Goal: Transaction & Acquisition: Purchase product/service

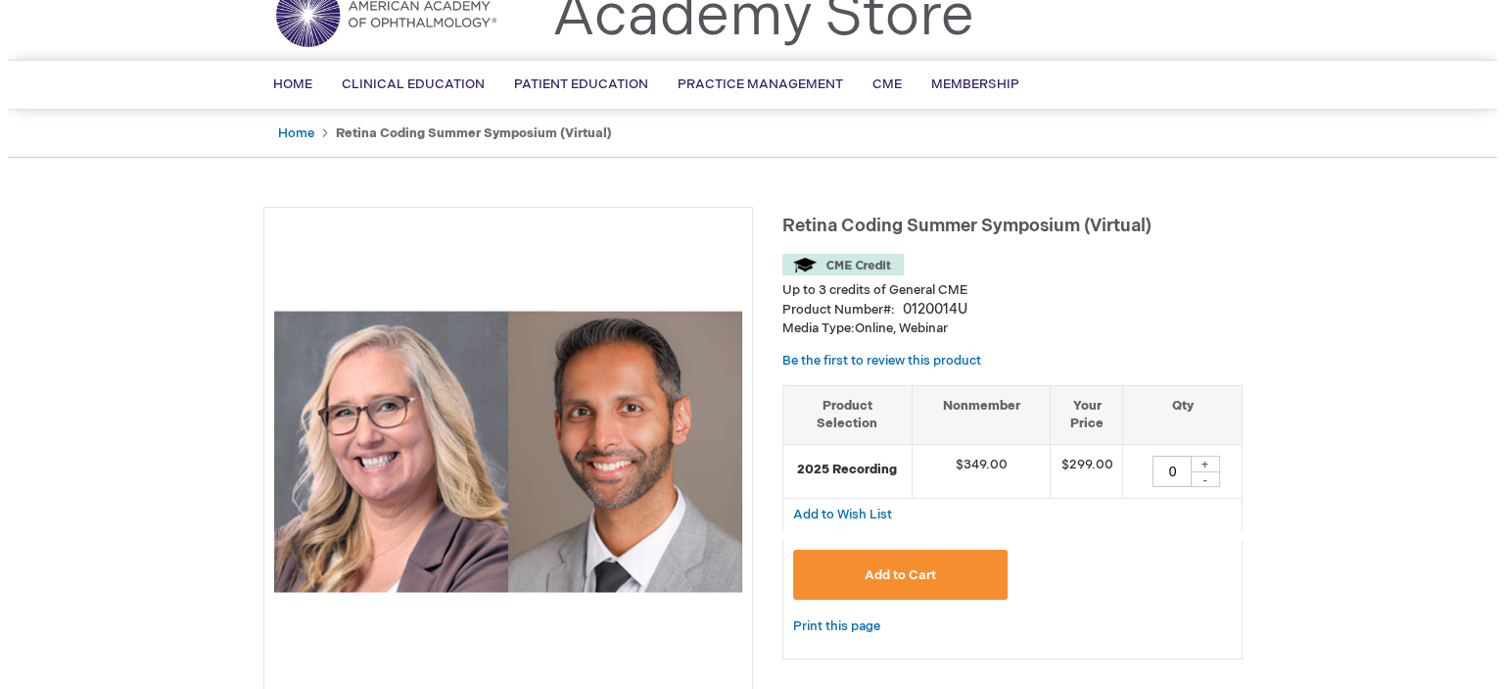
scroll to position [196, 0]
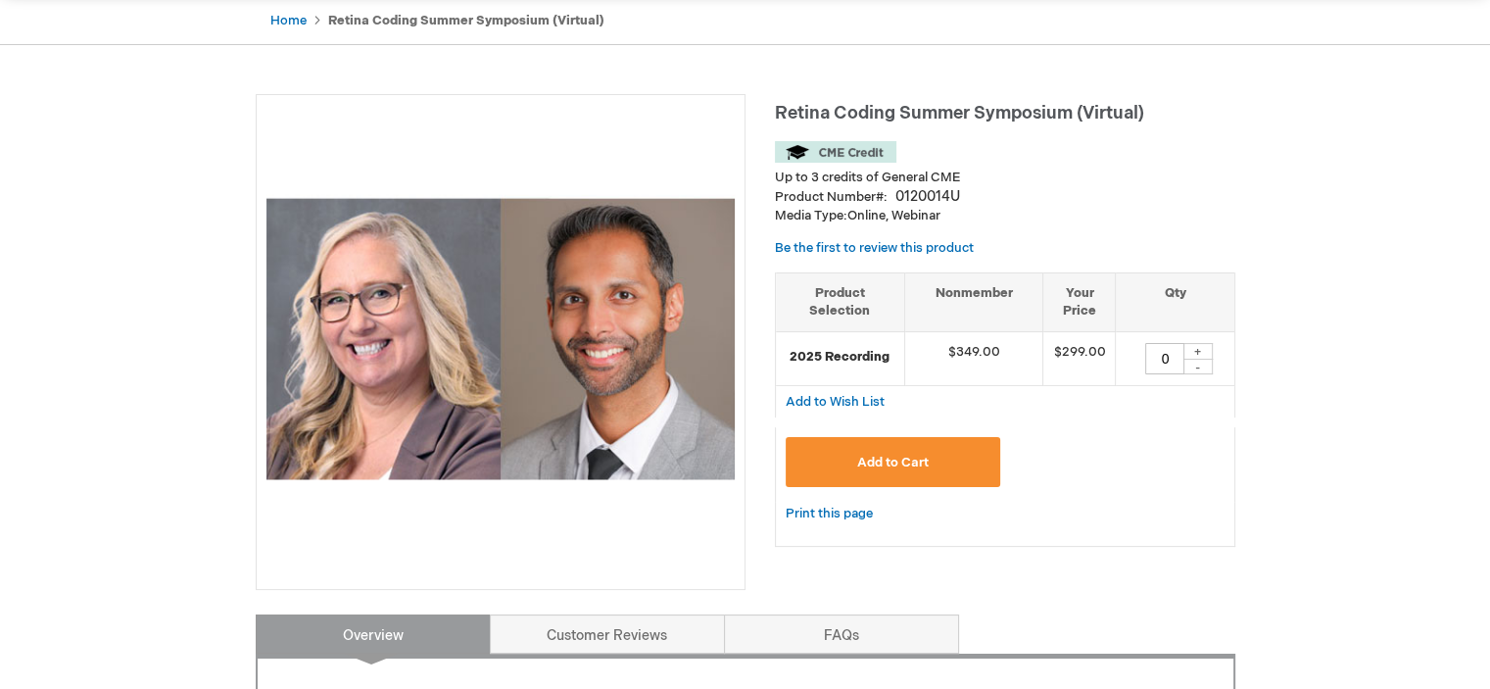
click at [1199, 351] on div "+" at bounding box center [1197, 351] width 29 height 17
type input "1"
click at [893, 460] on span "Add to Cart" at bounding box center [892, 462] width 71 height 16
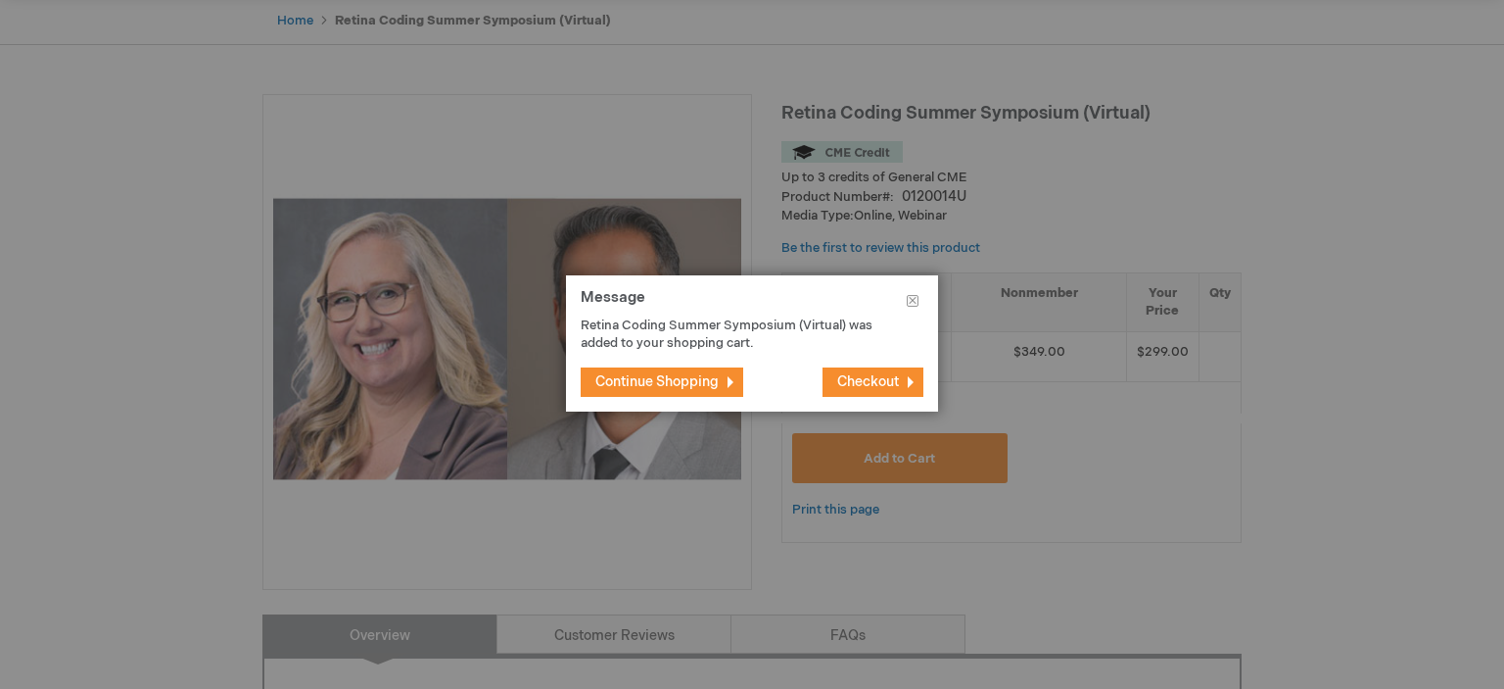
click at [852, 381] on span "Checkout" at bounding box center [868, 381] width 62 height 17
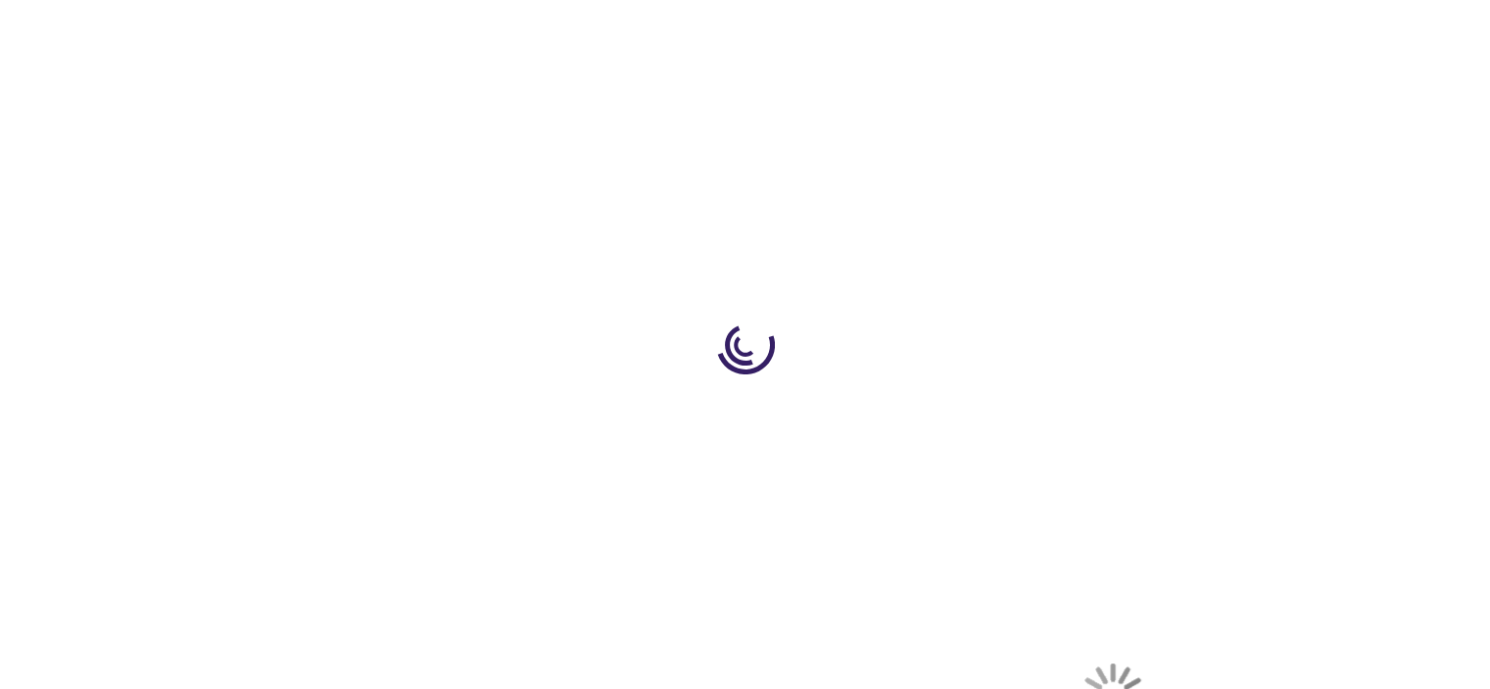
select select "US"
select select "51"
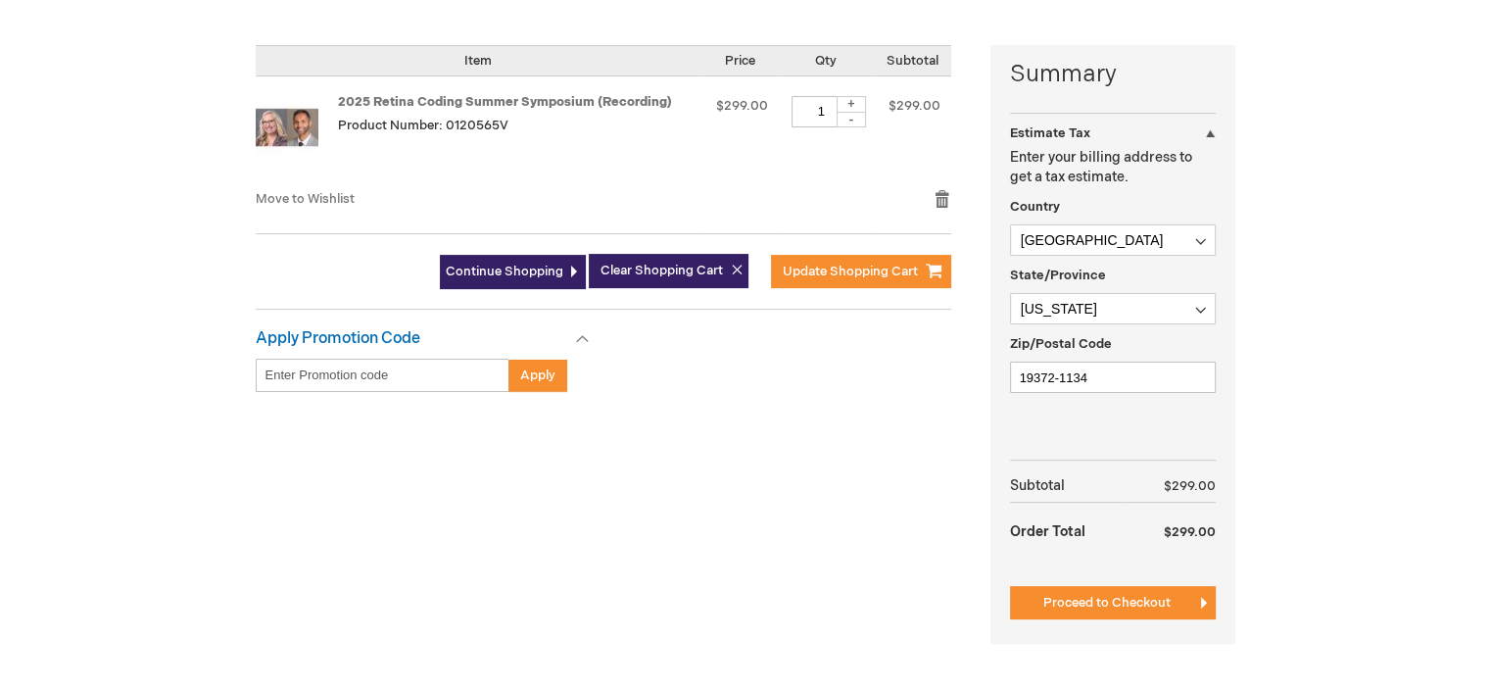
scroll to position [490, 0]
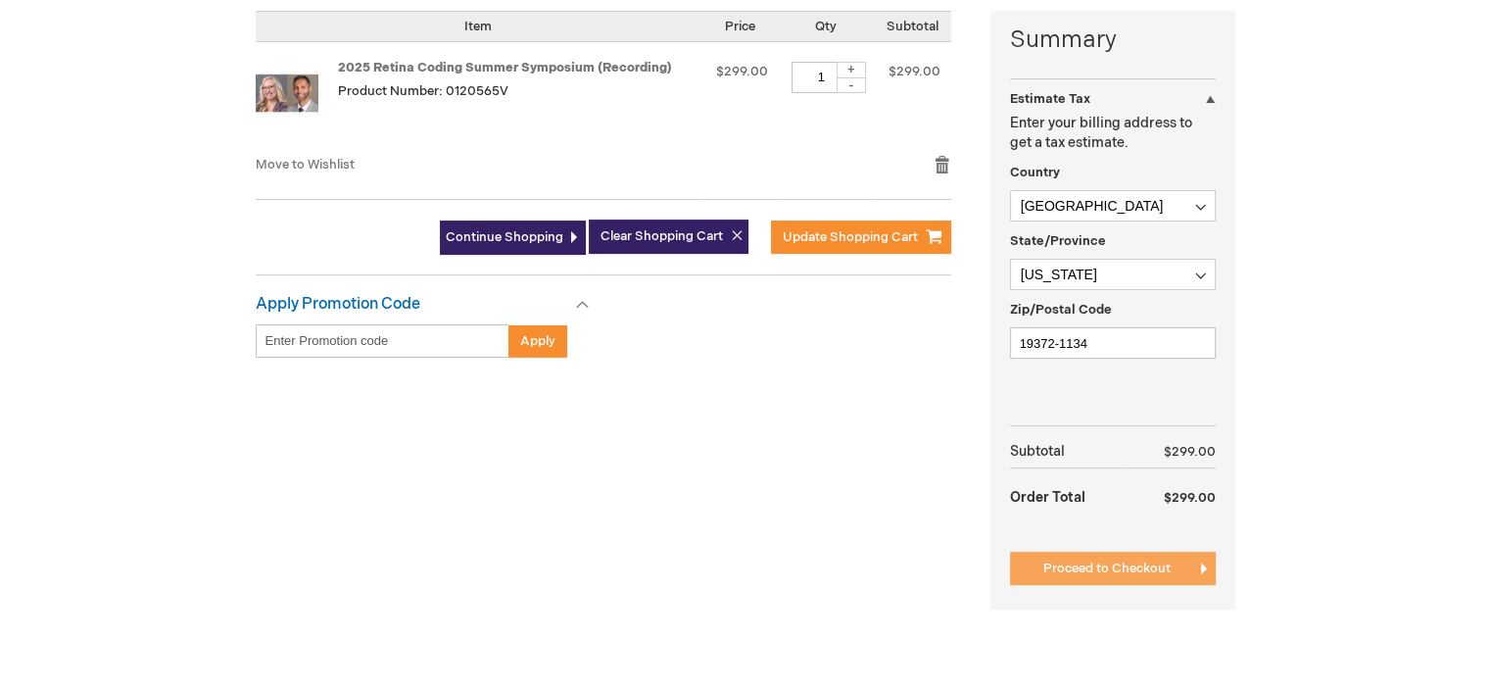
click at [1086, 568] on span "Proceed to Checkout" at bounding box center [1106, 568] width 127 height 16
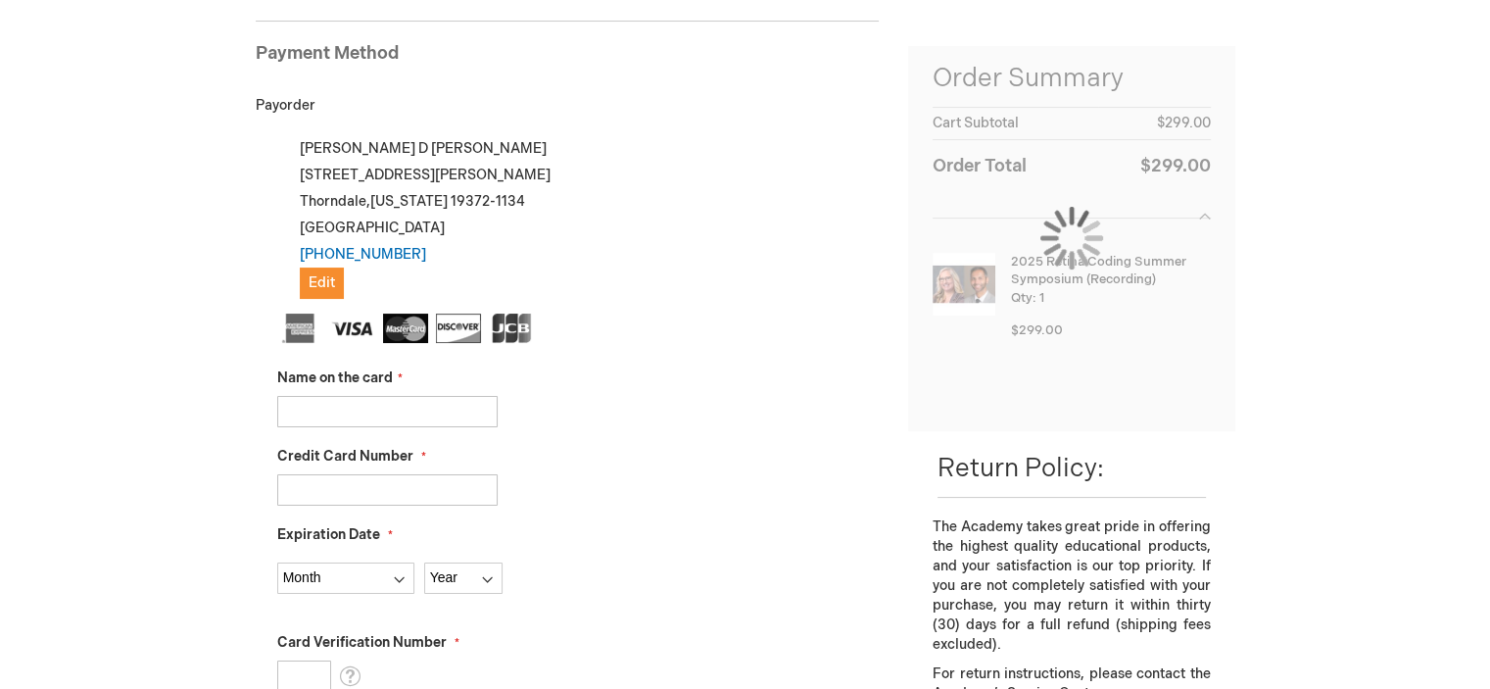
click at [442, 405] on input "Name on the card" at bounding box center [387, 411] width 220 height 31
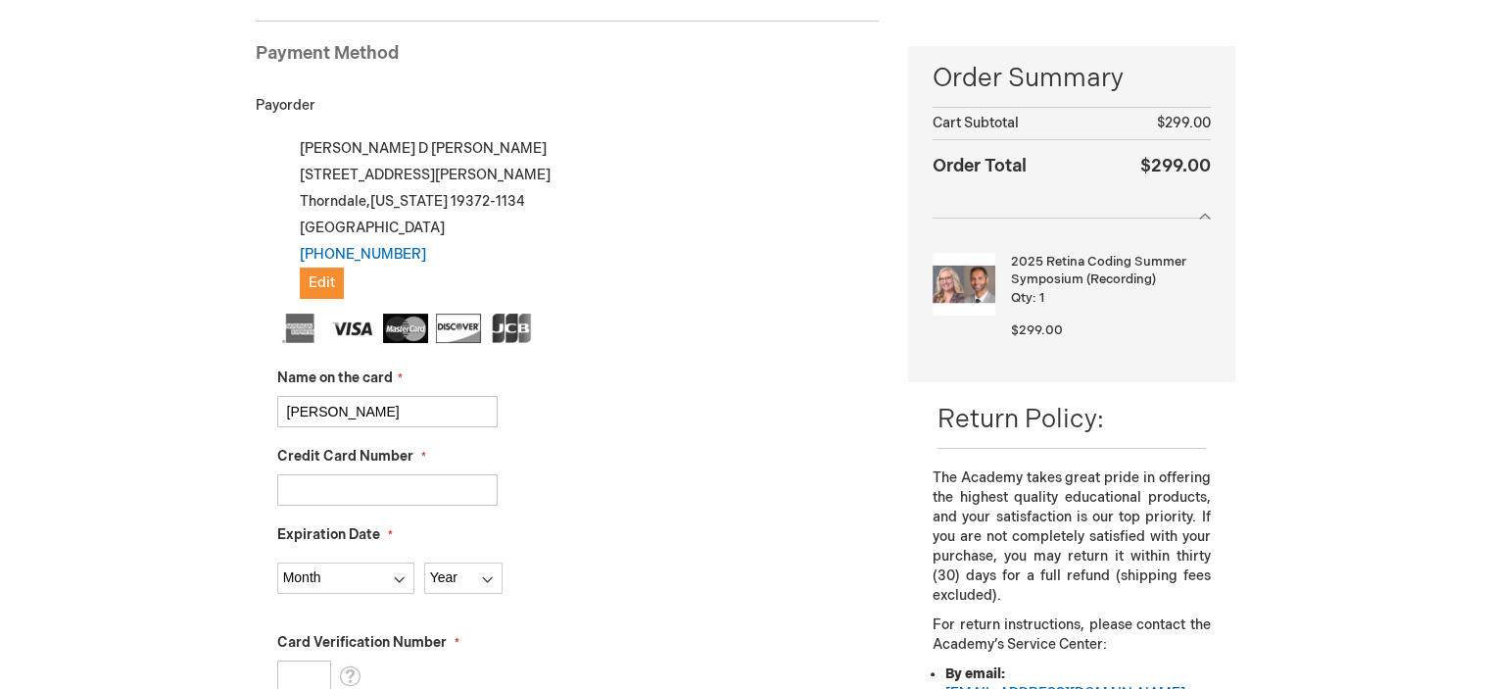
type input "Laura Spengler"
type input "4798511107230546"
click at [363, 585] on select "Month 01 - January 02 - February 03 - March 04 - April 05 - May 06 - June 07 - …" at bounding box center [345, 577] width 137 height 31
select select "8"
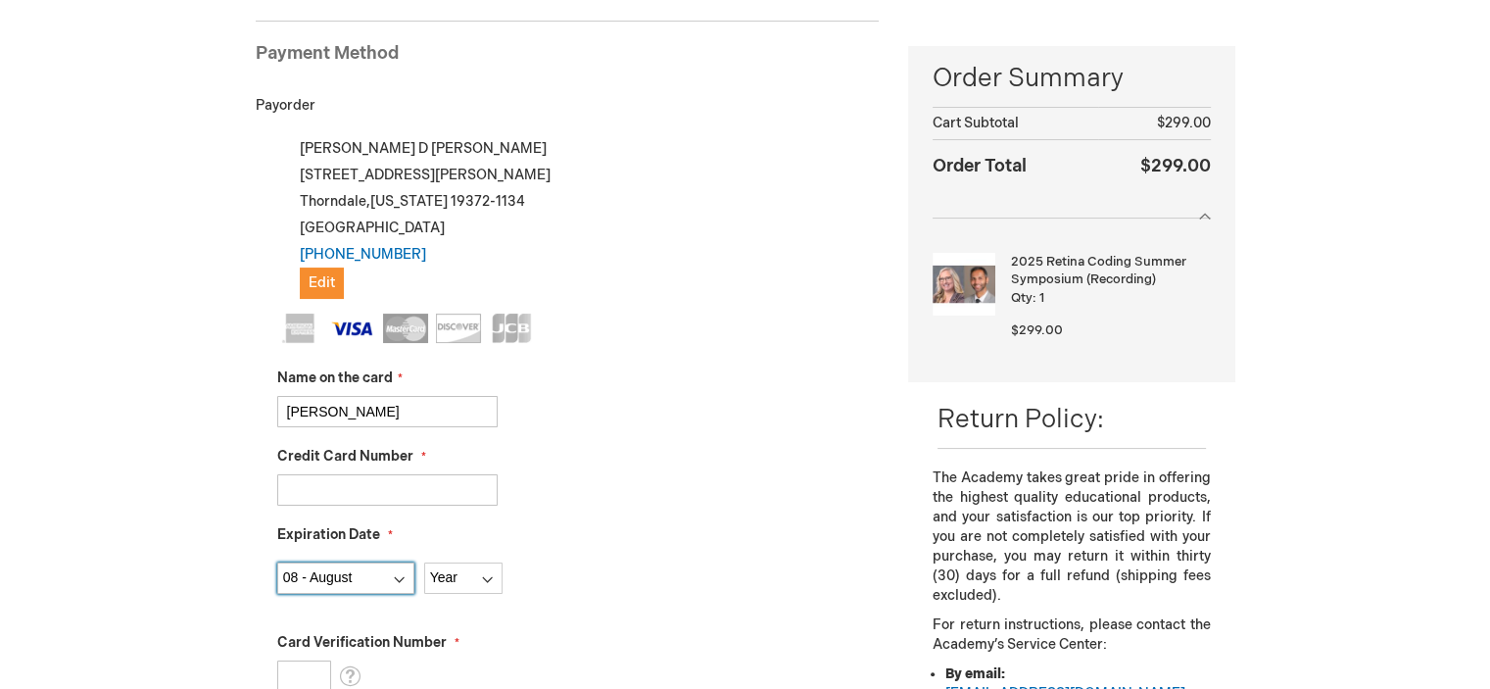
click at [277, 562] on select "Month 01 - January 02 - February 03 - March 04 - April 05 - May 06 - June 07 - …" at bounding box center [345, 577] width 137 height 31
click at [486, 573] on select "Year 2025 2026 2027 2028 2029 2030 2031 2032 2033 2034 2035" at bounding box center [463, 577] width 78 height 31
select select "2030"
click at [424, 562] on select "Year 2025 2026 2027 2028 2029 2030 2031 2032 2033 2034 2035" at bounding box center [463, 577] width 78 height 31
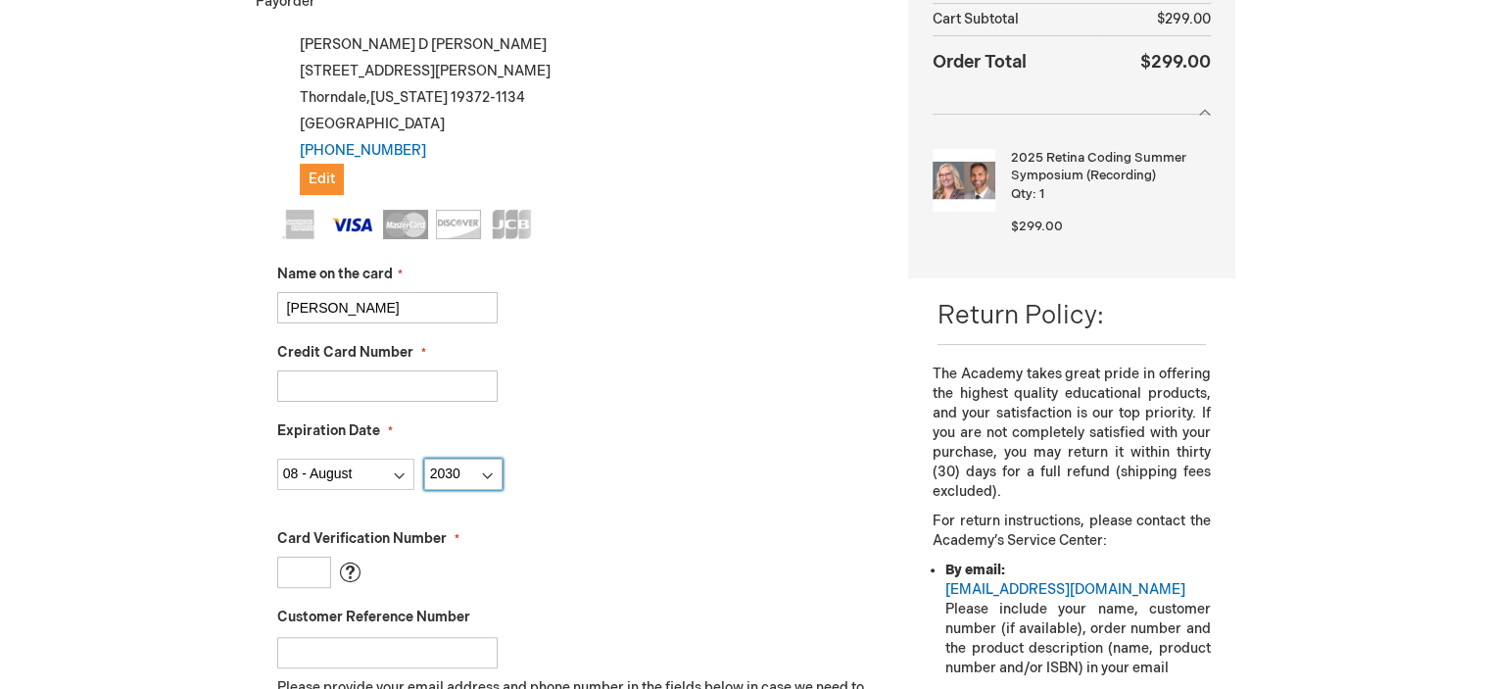
scroll to position [463, 0]
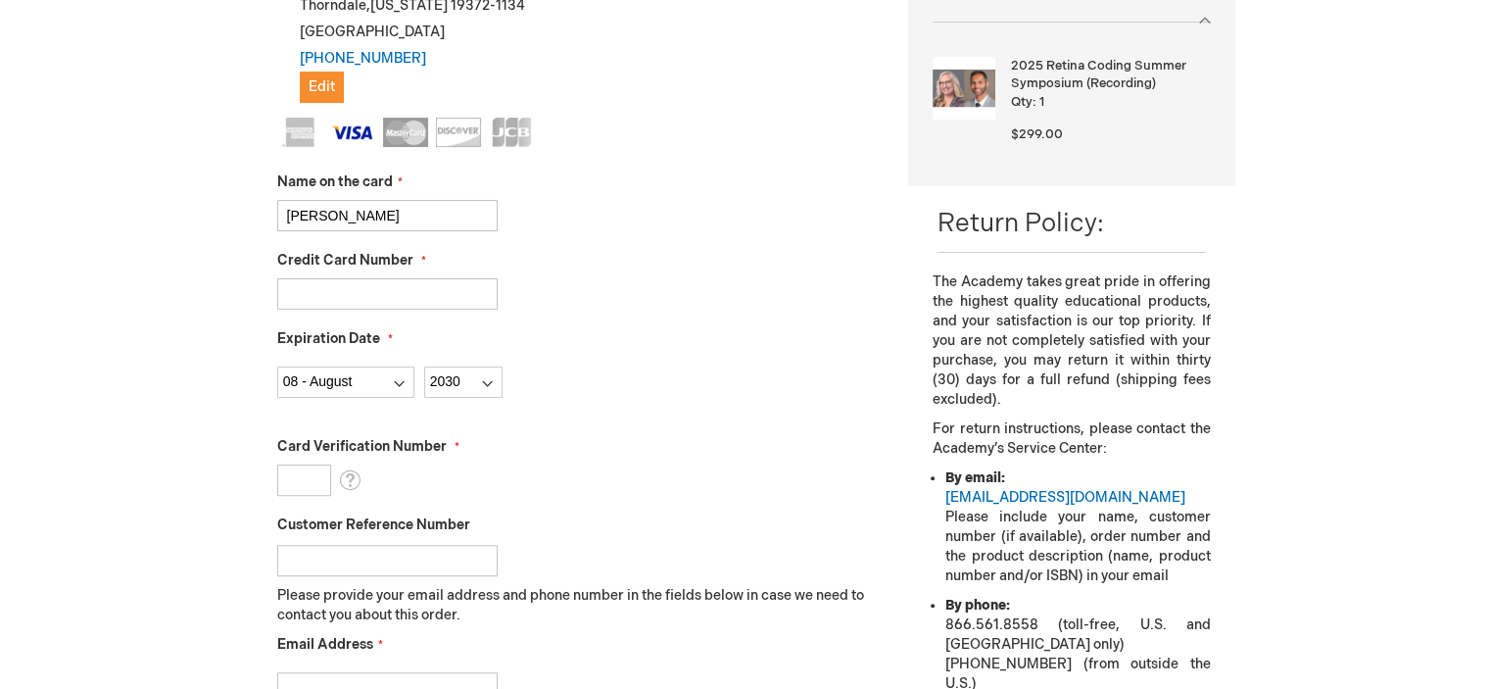
click at [306, 476] on input "Card Verification Number" at bounding box center [304, 479] width 54 height 31
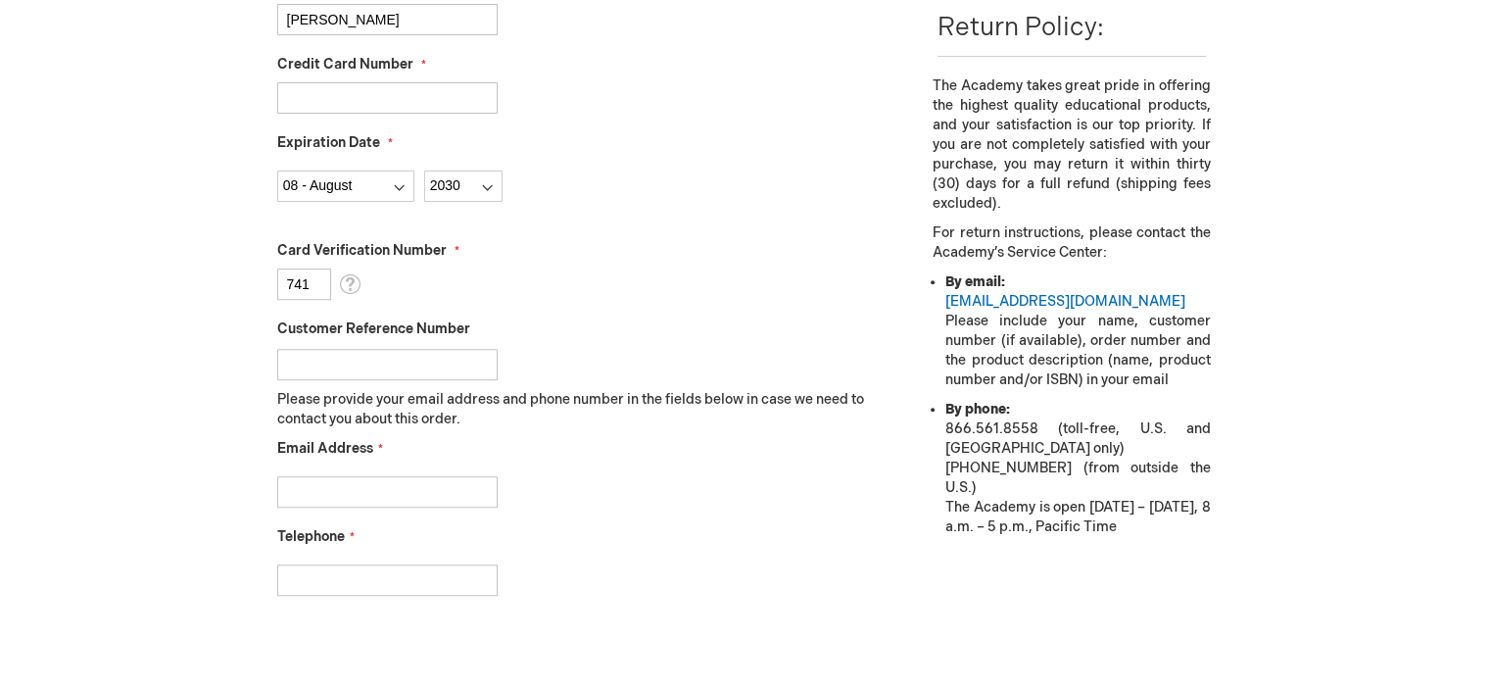
type input "741"
click at [376, 495] on input "Email Address" at bounding box center [387, 491] width 220 height 31
type input "kathy@focuseyegroup.com"
click at [325, 578] on input "Telephone" at bounding box center [387, 579] width 220 height 31
type input "6103849100"
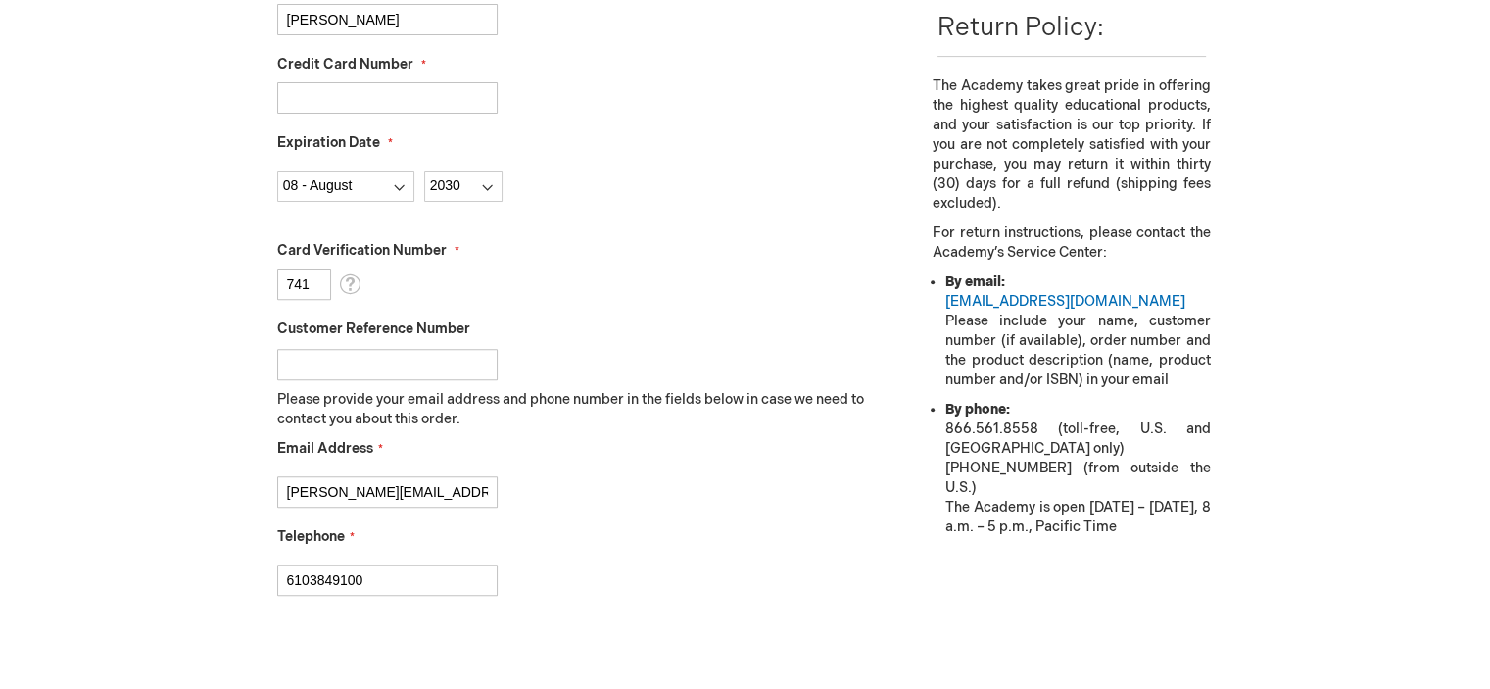
checkbox input "true"
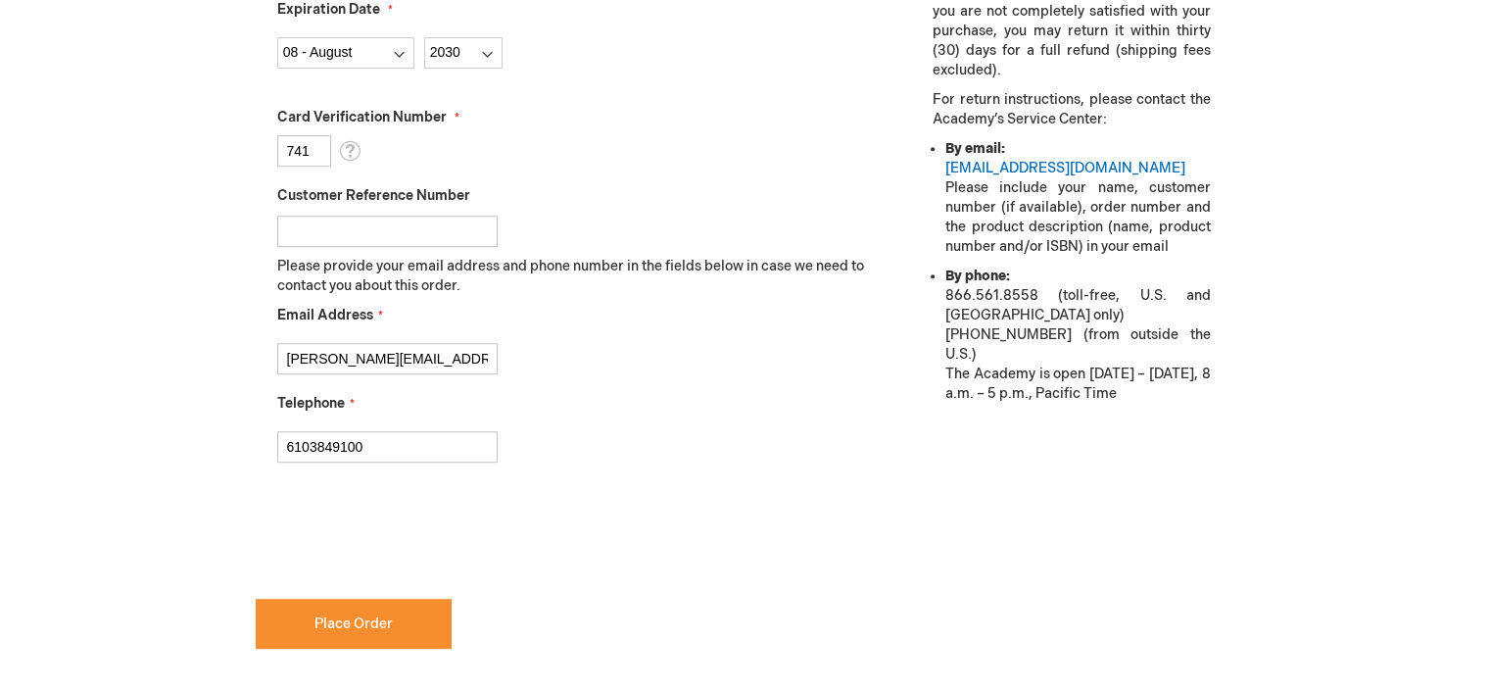
scroll to position [1051, 0]
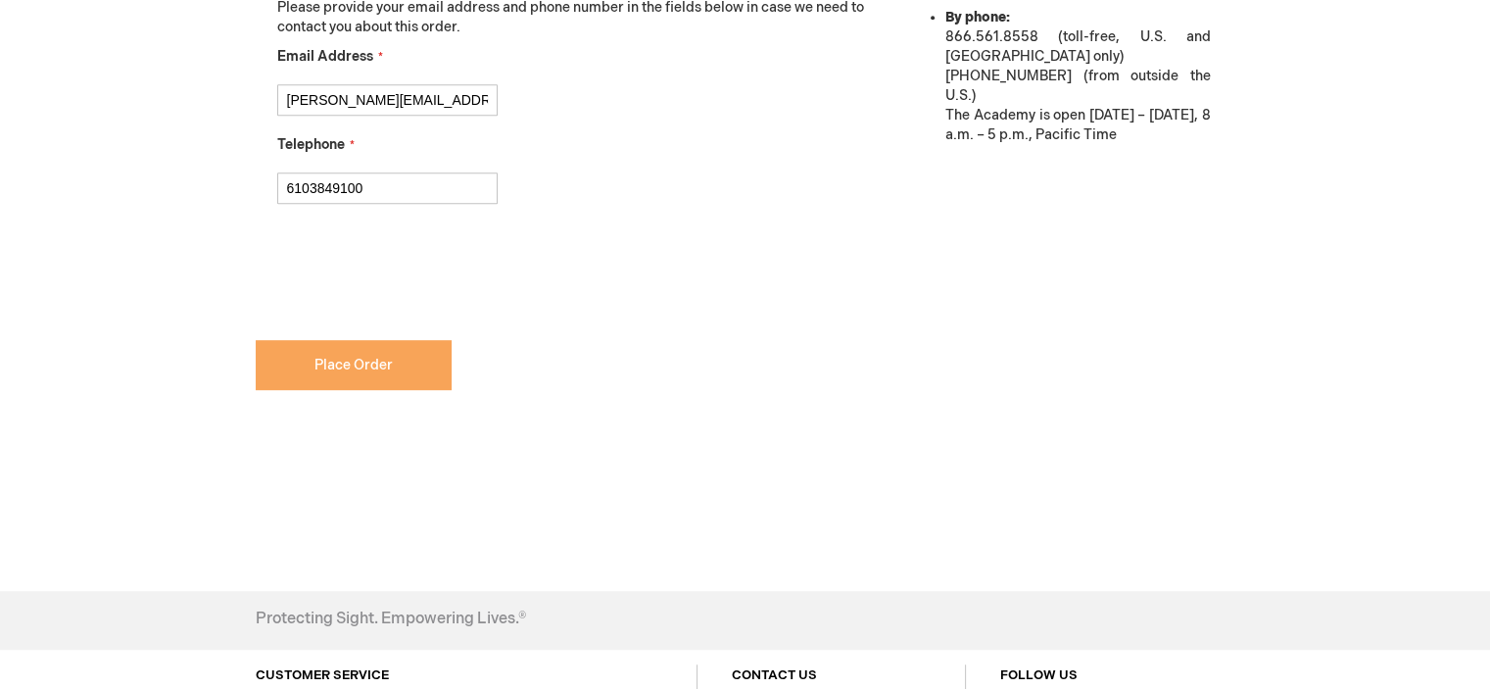
click at [366, 364] on span "Place Order" at bounding box center [353, 364] width 78 height 17
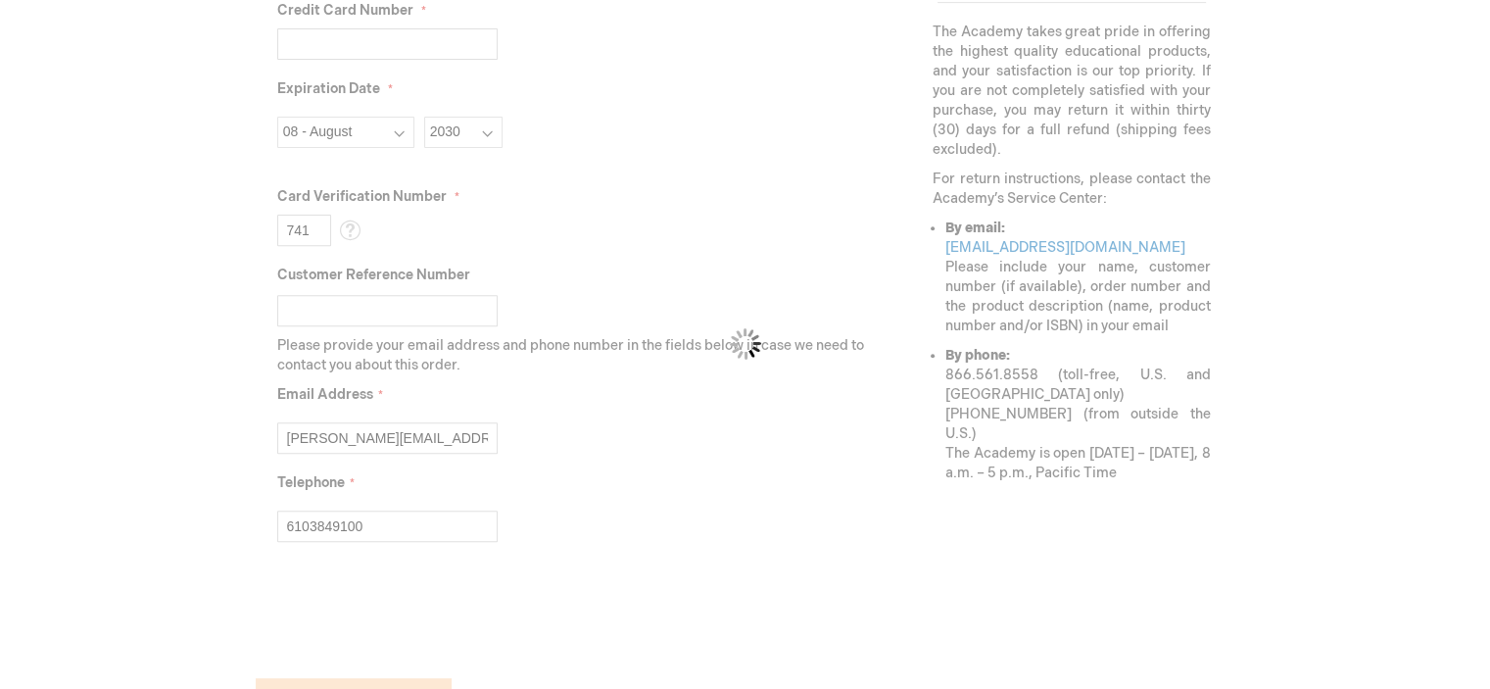
scroll to position [659, 0]
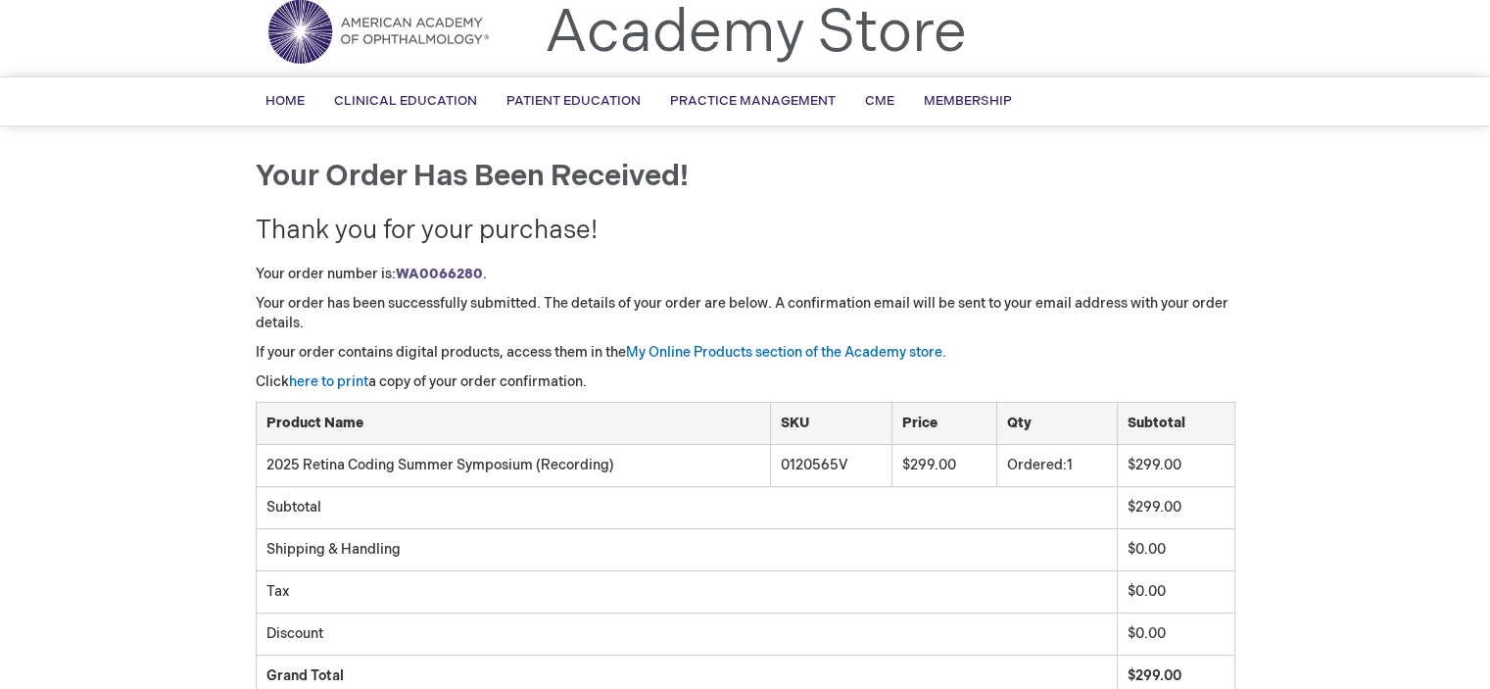
scroll to position [196, 0]
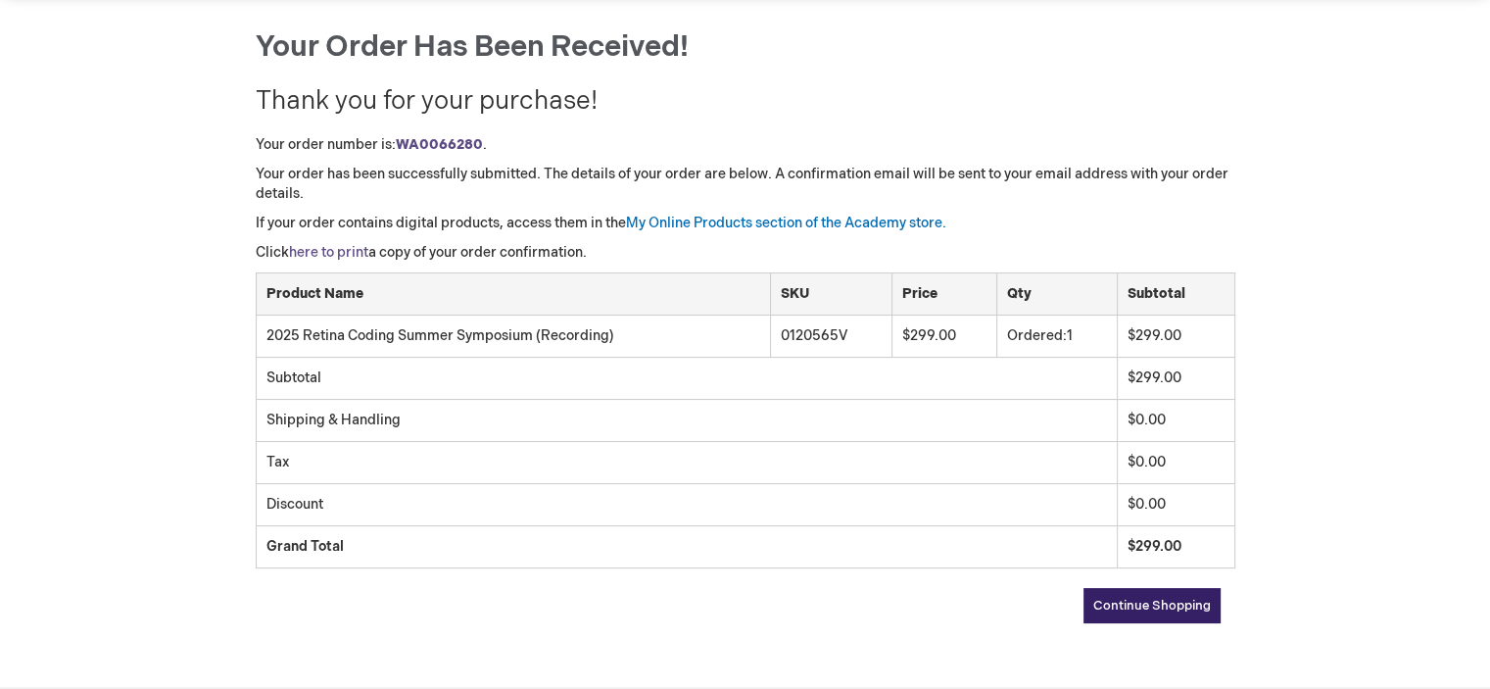
click at [351, 248] on link "here to print" at bounding box center [328, 252] width 79 height 17
click at [795, 222] on link "My Online Products section of the Academy store." at bounding box center [786, 222] width 320 height 17
